Goal: Information Seeking & Learning: Find specific fact

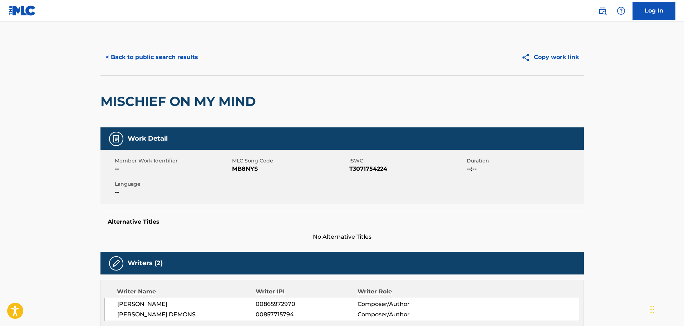
click at [145, 58] on button "< Back to public search results" at bounding box center [152, 57] width 103 height 18
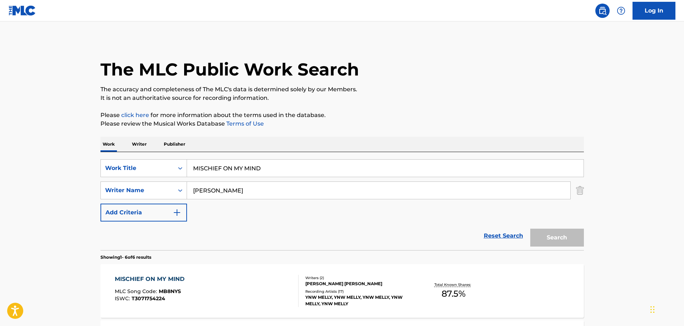
scroll to position [72, 0]
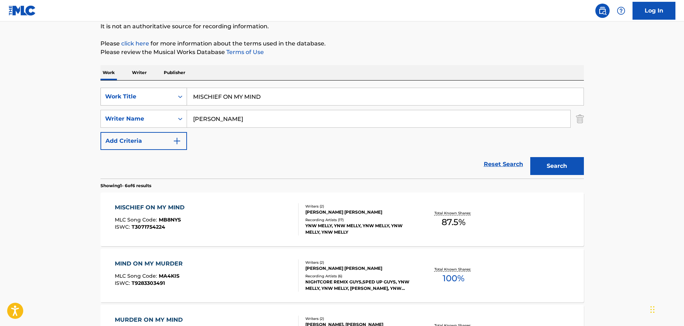
drag, startPoint x: 275, startPoint y: 92, endPoint x: 177, endPoint y: 95, distance: 98.8
click at [177, 95] on div "SearchWithCriteria8c94e327-0a1c-4576-8557-0ca083ab285c Work Title MISCHIEF ON M…" at bounding box center [343, 97] width 484 height 18
paste input "Where Are U Now"
type input "Where Are U Now"
click at [223, 152] on div "Reset Search Search" at bounding box center [343, 164] width 484 height 29
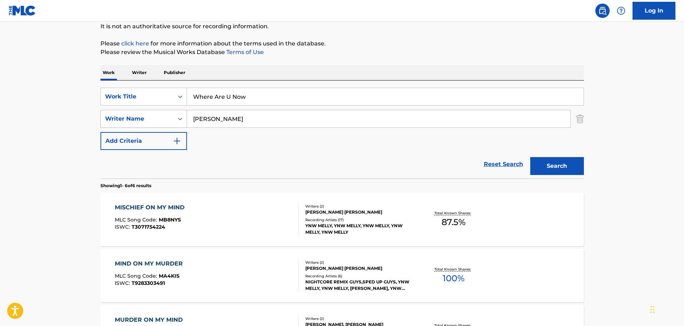
drag, startPoint x: 308, startPoint y: 120, endPoint x: 154, endPoint y: 122, distance: 154.2
click at [154, 122] on div "SearchWithCriteria01533947-cfb4-4133-a545-169f0a3fddab Writer Name [PERSON_NAME]" at bounding box center [343, 119] width 484 height 18
paste input "[PERSON_NAME],"
type input "[PERSON_NAME]"
click at [568, 167] on button "Search" at bounding box center [557, 166] width 54 height 18
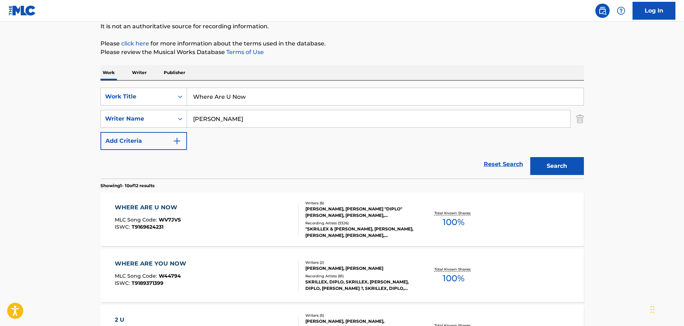
click at [169, 207] on div "WHERE ARE U NOW" at bounding box center [148, 207] width 66 height 9
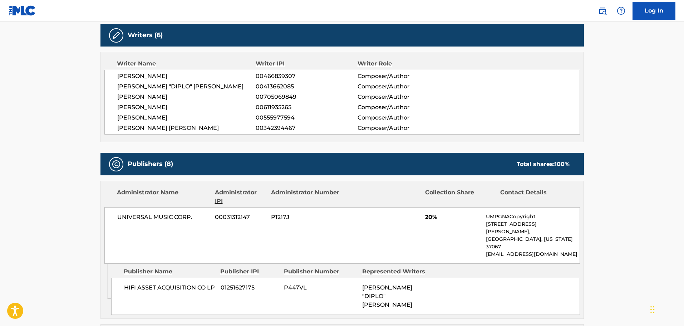
scroll to position [429, 0]
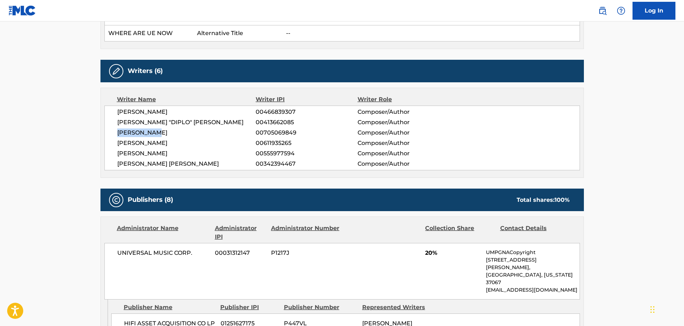
drag, startPoint x: 177, startPoint y: 136, endPoint x: 119, endPoint y: 137, distance: 58.0
click at [119, 137] on div "[PERSON_NAME] 00466839307 Composer/Author [PERSON_NAME] "DIPLO" [PERSON_NAME] 0…" at bounding box center [342, 138] width 476 height 65
